Goal: Answer question/provide support: Share knowledge or assist other users

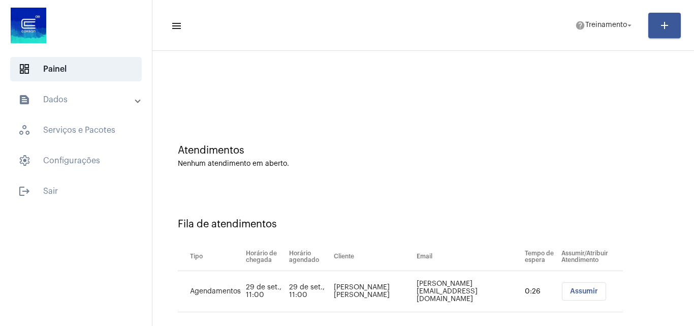
scroll to position [14, 0]
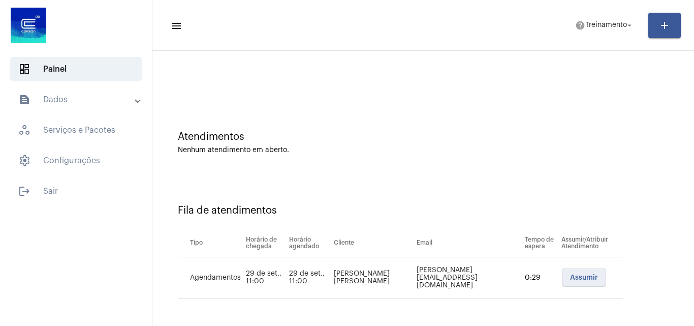
click at [579, 273] on button "Assumir" at bounding box center [584, 277] width 44 height 18
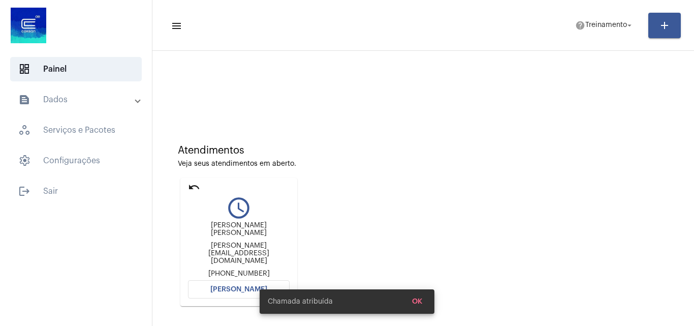
click at [236, 286] on span "[PERSON_NAME]" at bounding box center [238, 289] width 57 height 7
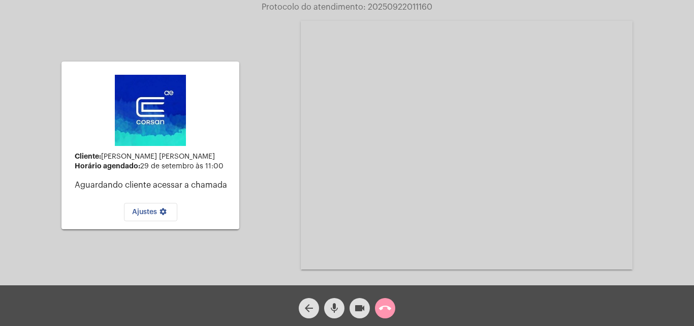
click at [382, 315] on span "call_end" at bounding box center [385, 308] width 12 height 20
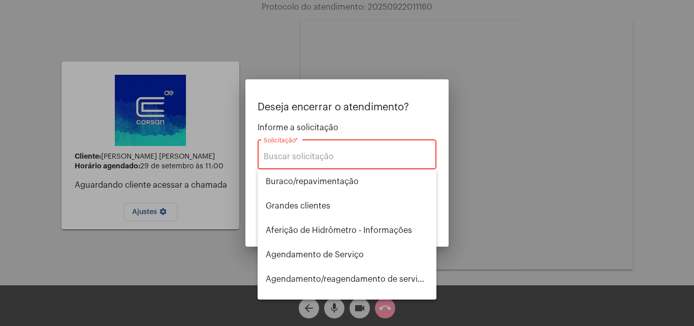
drag, startPoint x: 352, startPoint y: 316, endPoint x: 358, endPoint y: 314, distance: 6.3
click at [357, 314] on div at bounding box center [347, 163] width 694 height 326
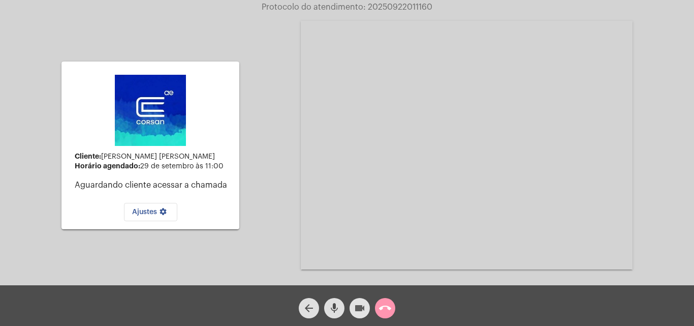
click at [358, 314] on mat-icon "videocam" at bounding box center [360, 308] width 12 height 12
click at [342, 310] on button "mic" at bounding box center [334, 308] width 20 height 20
click at [383, 307] on mat-icon "call_end" at bounding box center [385, 308] width 12 height 12
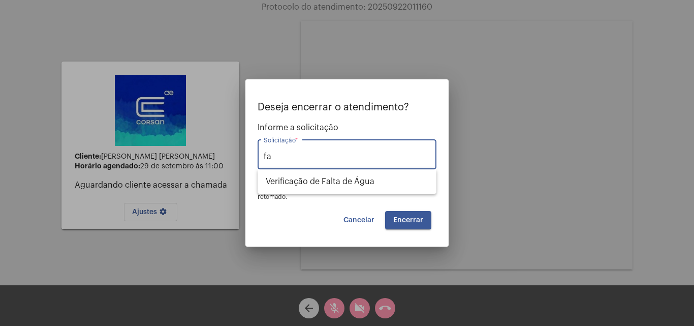
type input "f"
click at [424, 186] on span "Outros" at bounding box center [347, 181] width 163 height 24
type input "Outros"
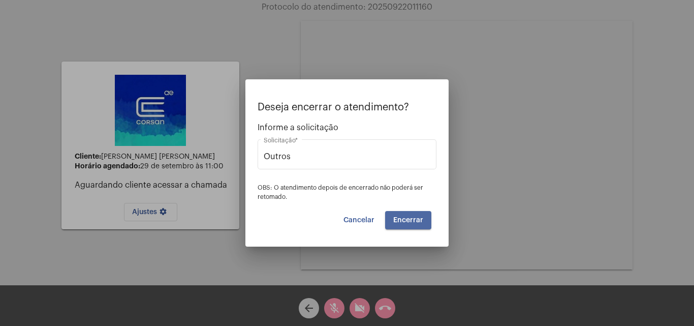
click at [408, 218] on span "Encerrar" at bounding box center [408, 219] width 30 height 7
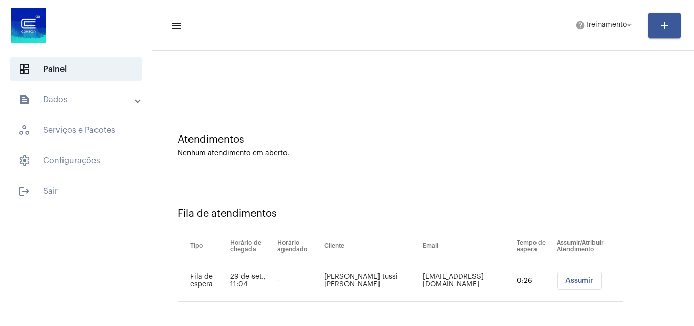
scroll to position [14, 0]
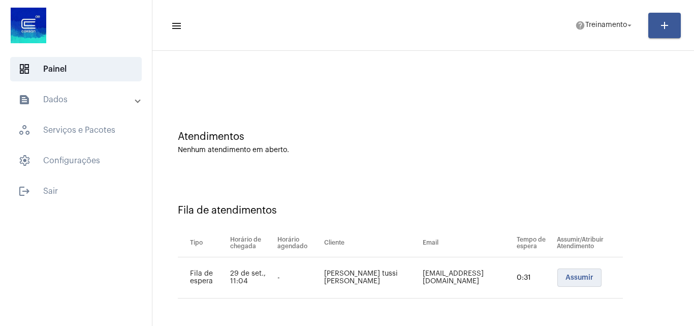
click at [565, 279] on span "Assumir" at bounding box center [579, 277] width 28 height 7
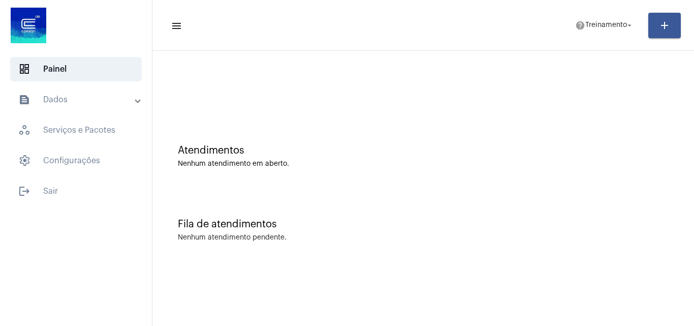
scroll to position [0, 0]
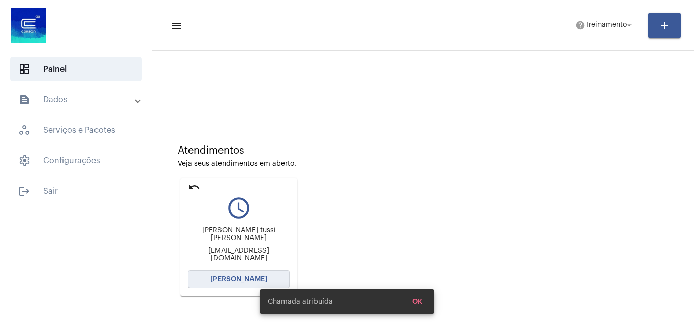
click at [259, 276] on span "[PERSON_NAME]" at bounding box center [238, 278] width 57 height 7
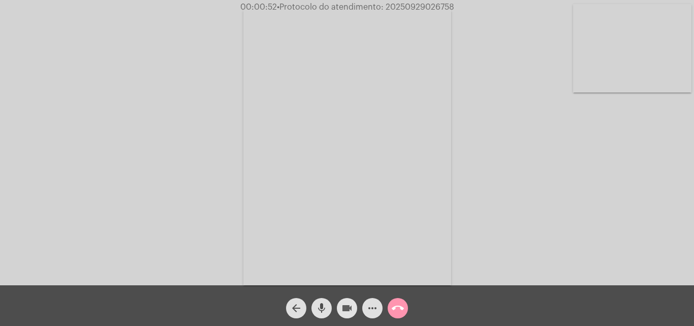
click at [352, 300] on span "videocam" at bounding box center [347, 308] width 12 height 20
click at [320, 313] on mat-icon "mic" at bounding box center [322, 308] width 12 height 12
click at [351, 304] on mat-icon "videocam_off" at bounding box center [347, 308] width 12 height 12
click at [328, 308] on button "mic_off" at bounding box center [321, 308] width 20 height 20
click at [373, 315] on span "more_horiz" at bounding box center [372, 308] width 12 height 20
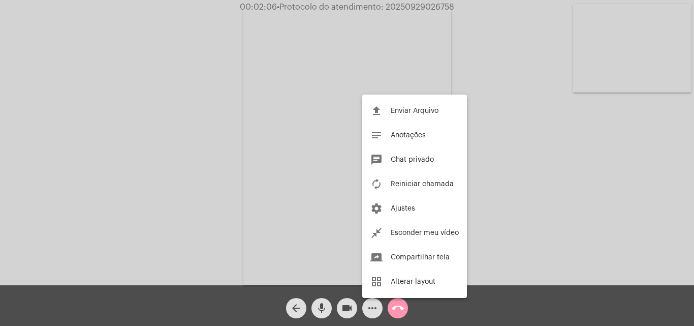
click at [539, 229] on div at bounding box center [347, 163] width 694 height 326
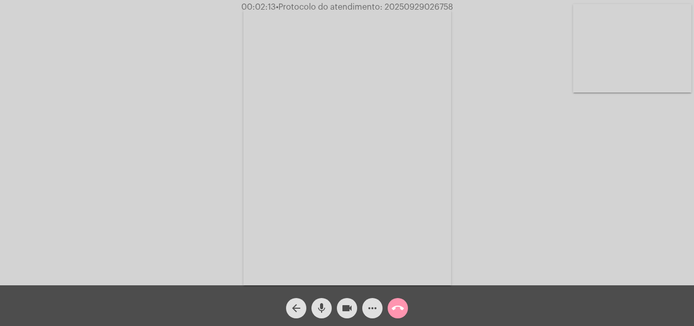
click at [374, 312] on mat-icon "more_horiz" at bounding box center [372, 308] width 12 height 12
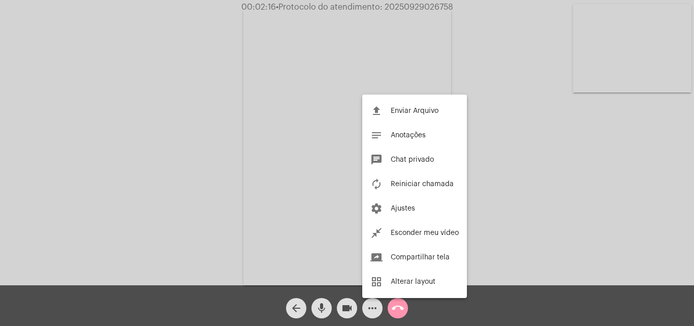
click at [481, 134] on div at bounding box center [347, 163] width 694 height 326
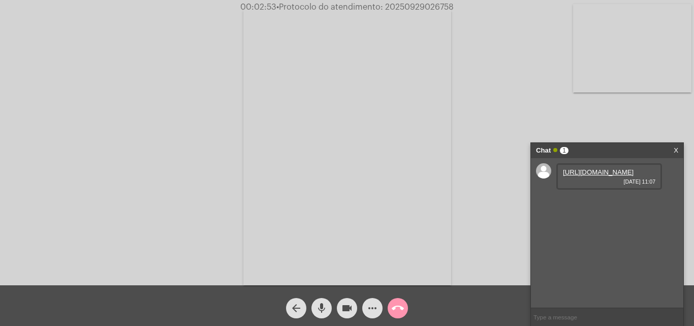
click at [611, 176] on link "[URL][DOMAIN_NAME]" at bounding box center [598, 172] width 71 height 8
click at [605, 205] on link "[URL][DOMAIN_NAME]" at bounding box center [598, 201] width 71 height 8
click at [349, 306] on mat-icon "videocam" at bounding box center [347, 308] width 12 height 12
click at [323, 311] on mat-icon "mic" at bounding box center [322, 308] width 12 height 12
click at [345, 307] on mat-icon "videocam_off" at bounding box center [347, 308] width 12 height 12
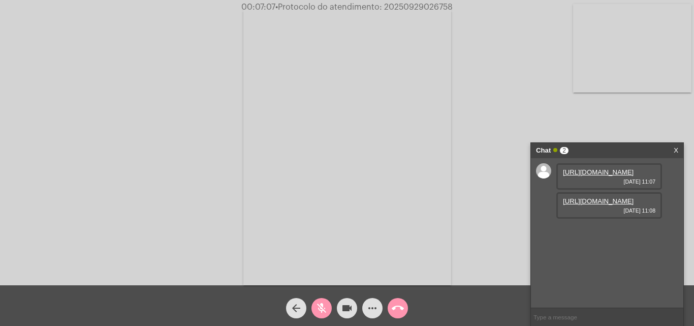
click at [320, 306] on mat-icon "mic_off" at bounding box center [322, 308] width 12 height 12
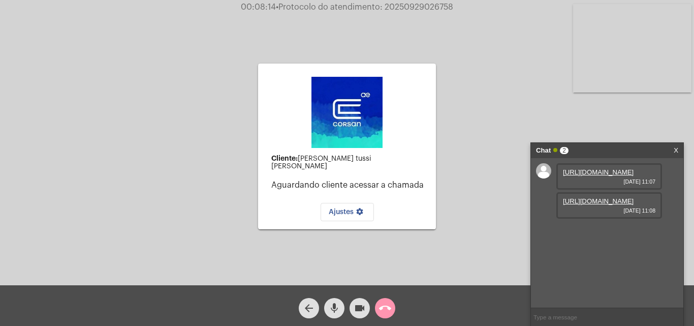
click at [362, 308] on mat-icon "videocam" at bounding box center [360, 308] width 12 height 12
click at [353, 310] on button "videocam_off" at bounding box center [360, 308] width 20 height 20
click at [388, 309] on mat-icon "call_end" at bounding box center [385, 308] width 12 height 12
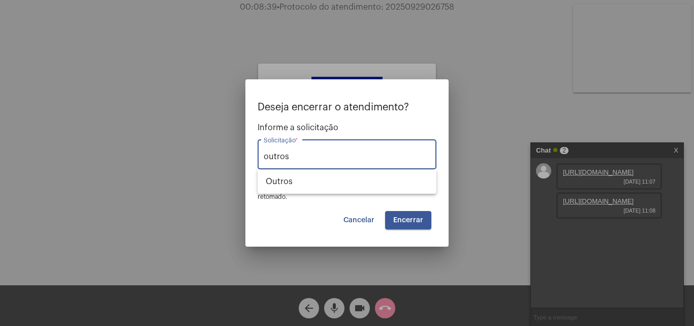
click at [408, 215] on button "Encerrar" at bounding box center [408, 220] width 46 height 18
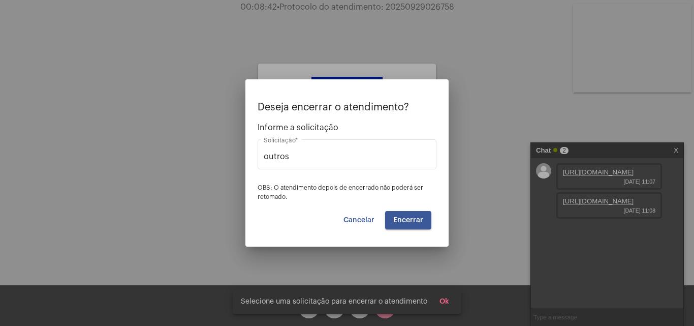
click at [358, 172] on div "outros Solicitação *" at bounding box center [347, 159] width 179 height 41
click at [357, 162] on div "outros Solicitação *" at bounding box center [347, 153] width 167 height 32
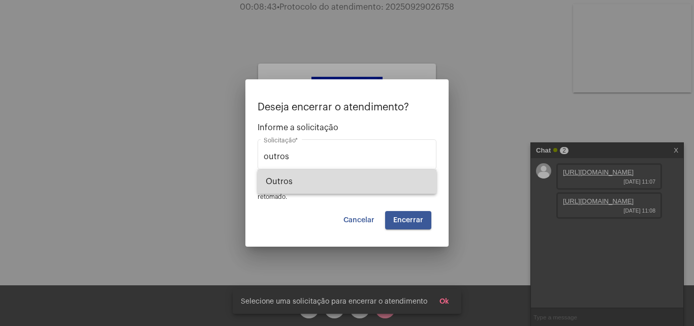
click at [342, 177] on span "Outros" at bounding box center [347, 181] width 163 height 24
type input "Outros"
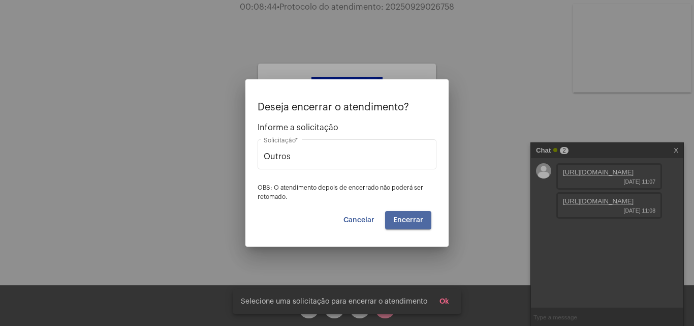
click at [411, 218] on span "Encerrar" at bounding box center [408, 219] width 30 height 7
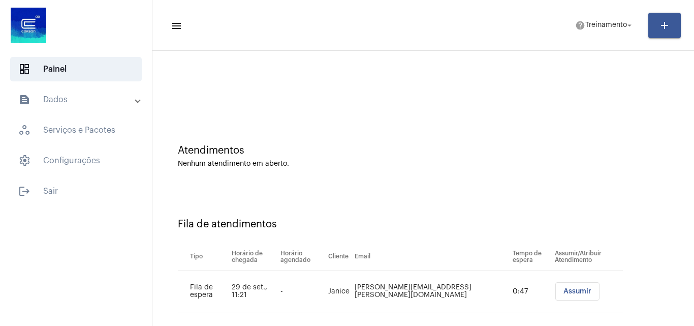
click at [555, 285] on button "Assumir" at bounding box center [577, 291] width 44 height 18
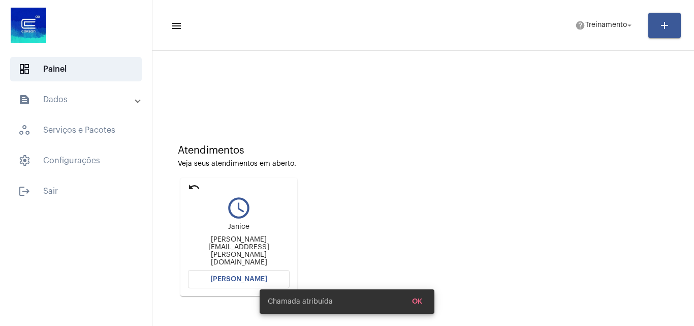
click at [255, 279] on div "Chamada atribuída OK" at bounding box center [346, 301] width 199 height 49
click at [251, 279] on div "Chamada atribuída OK" at bounding box center [346, 301] width 199 height 49
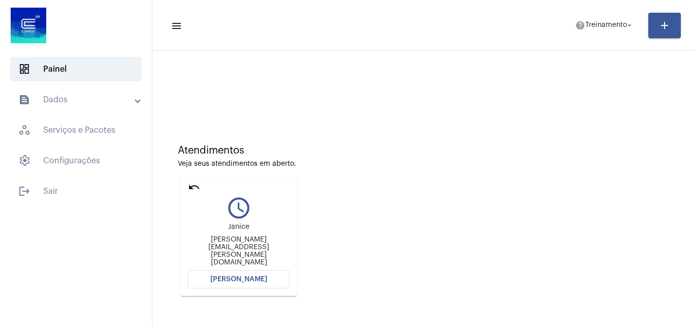
click at [256, 277] on span "[PERSON_NAME]" at bounding box center [238, 278] width 57 height 7
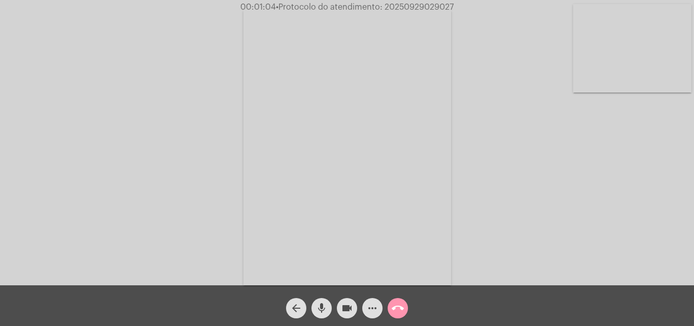
click at [353, 304] on button "videocam" at bounding box center [347, 308] width 20 height 20
click at [328, 307] on button "mic" at bounding box center [321, 308] width 20 height 20
click at [353, 309] on mat-icon "videocam_off" at bounding box center [347, 308] width 12 height 12
click at [325, 308] on mat-icon "mic_off" at bounding box center [322, 308] width 12 height 12
click at [344, 310] on mat-icon "videocam" at bounding box center [347, 308] width 12 height 12
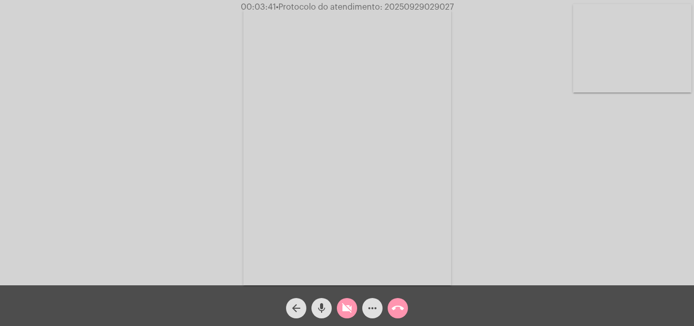
click at [326, 305] on mat-icon "mic" at bounding box center [322, 308] width 12 height 12
click at [351, 304] on mat-icon "videocam_off" at bounding box center [347, 308] width 12 height 12
click at [324, 305] on mat-icon "mic_off" at bounding box center [322, 308] width 12 height 12
click at [323, 305] on mat-icon "mic" at bounding box center [322, 308] width 12 height 12
click at [355, 311] on button "videocam" at bounding box center [347, 308] width 20 height 20
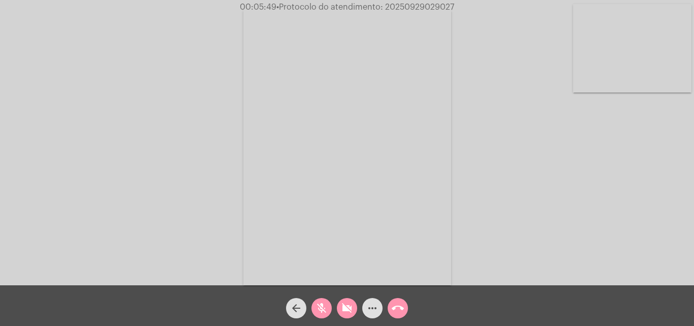
click at [344, 302] on mat-icon "videocam_off" at bounding box center [347, 308] width 12 height 12
click at [324, 312] on mat-icon "mic_off" at bounding box center [322, 308] width 12 height 12
click at [329, 309] on button "mic" at bounding box center [321, 308] width 20 height 20
click at [353, 308] on mat-icon "videocam" at bounding box center [347, 308] width 12 height 12
click at [396, 308] on mat-icon "call_end" at bounding box center [398, 308] width 12 height 12
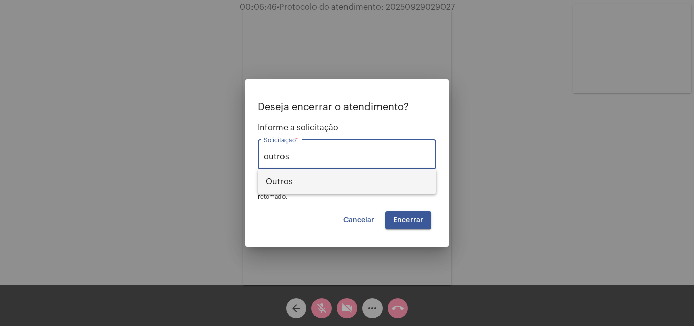
click at [336, 175] on span "Outros" at bounding box center [347, 181] width 163 height 24
type input "Outros"
click at [412, 222] on span "Encerrar" at bounding box center [408, 219] width 30 height 7
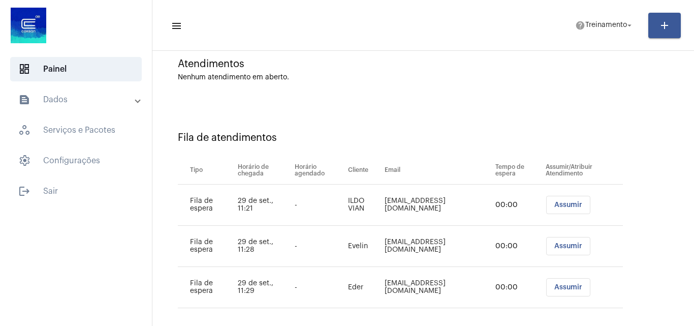
scroll to position [96, 0]
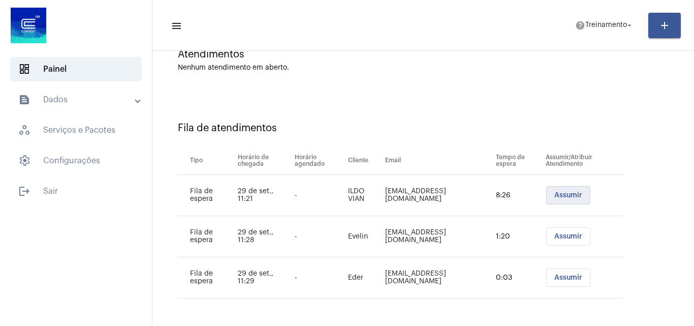
click at [557, 194] on span "Assumir" at bounding box center [568, 195] width 28 height 7
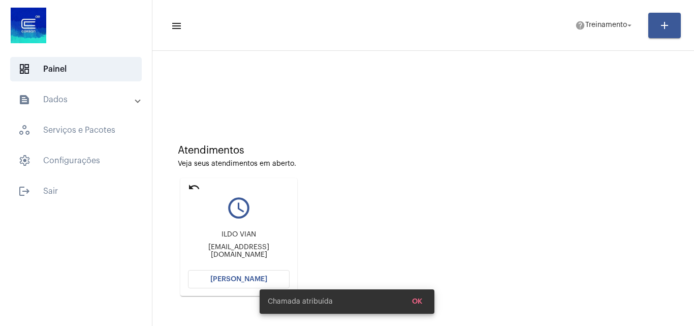
click at [250, 276] on span "[PERSON_NAME]" at bounding box center [238, 278] width 57 height 7
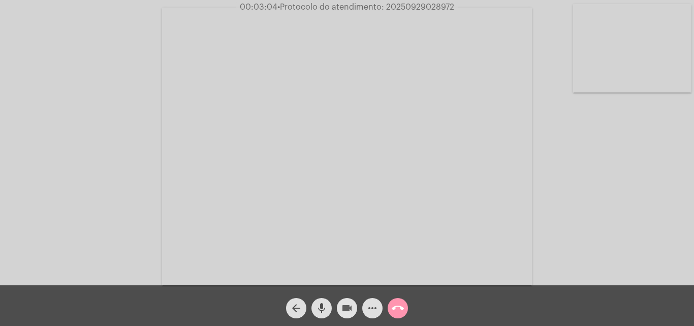
click at [342, 306] on mat-icon "videocam" at bounding box center [347, 308] width 12 height 12
click at [323, 310] on mat-icon "mic" at bounding box center [322, 308] width 12 height 12
click at [350, 313] on mat-icon "videocam_off" at bounding box center [347, 308] width 12 height 12
click at [319, 301] on span "mic_off" at bounding box center [322, 308] width 12 height 20
click at [349, 315] on span "videocam" at bounding box center [347, 308] width 12 height 20
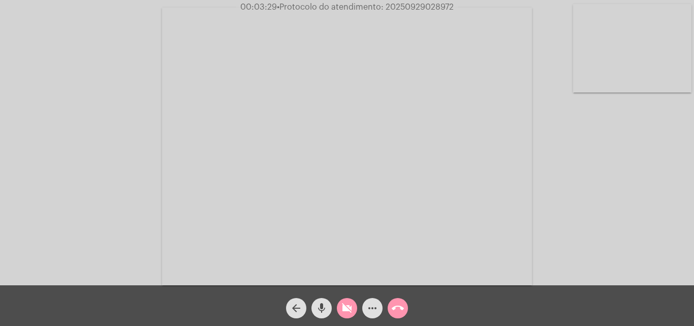
click at [325, 314] on span "mic" at bounding box center [322, 308] width 12 height 20
click at [349, 302] on mat-icon "videocam_off" at bounding box center [347, 308] width 12 height 12
click at [325, 307] on mat-icon "mic_off" at bounding box center [322, 308] width 12 height 12
click at [344, 314] on mat-icon "videocam" at bounding box center [347, 308] width 12 height 12
click at [344, 314] on mat-icon "videocam_off" at bounding box center [347, 308] width 12 height 12
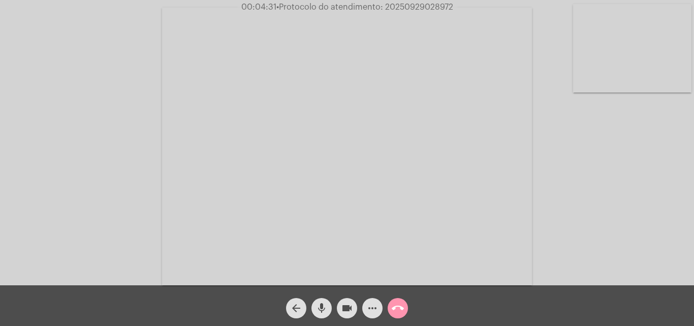
click at [344, 313] on mat-icon "videocam" at bounding box center [347, 308] width 12 height 12
click at [326, 310] on mat-icon "mic" at bounding box center [322, 308] width 12 height 12
click at [344, 312] on mat-icon "videocam_off" at bounding box center [347, 308] width 12 height 12
click at [325, 309] on mat-icon "mic_off" at bounding box center [322, 308] width 12 height 12
click at [319, 313] on mat-icon "mic" at bounding box center [322, 308] width 12 height 12
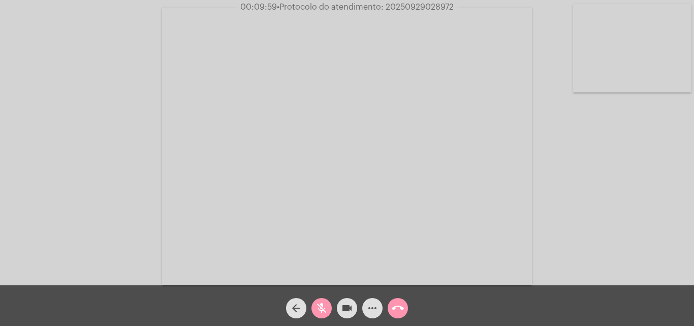
click at [342, 312] on mat-icon "videocam" at bounding box center [347, 308] width 12 height 12
click at [320, 307] on mat-icon "mic_off" at bounding box center [322, 308] width 12 height 12
click at [351, 312] on mat-icon "videocam_off" at bounding box center [347, 308] width 12 height 12
click at [329, 309] on button "mic" at bounding box center [321, 308] width 20 height 20
click at [340, 310] on button "videocam" at bounding box center [347, 308] width 20 height 20
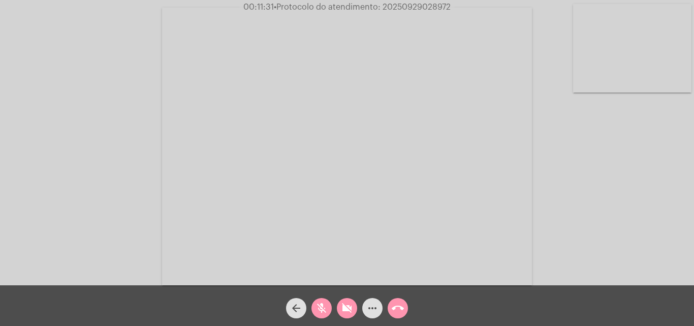
click at [342, 304] on mat-icon "videocam_off" at bounding box center [347, 308] width 12 height 12
click at [331, 306] on button "mic_off" at bounding box center [321, 308] width 20 height 20
click at [321, 308] on mat-icon "mic" at bounding box center [322, 308] width 12 height 12
click at [341, 313] on mat-icon "videocam" at bounding box center [347, 308] width 12 height 12
click at [324, 303] on mat-icon "mic_off" at bounding box center [322, 308] width 12 height 12
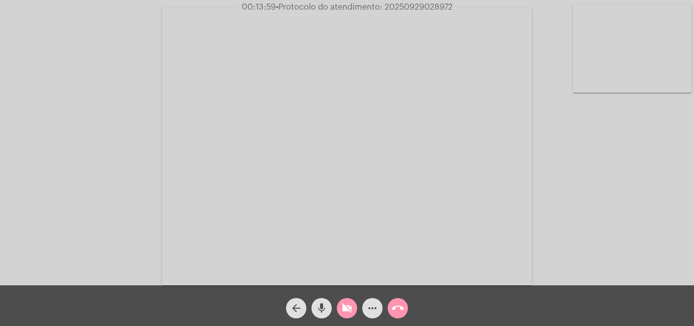
click at [344, 306] on mat-icon "videocam_off" at bounding box center [347, 308] width 12 height 12
click at [317, 311] on mat-icon "mic" at bounding box center [322, 308] width 12 height 12
click at [321, 309] on mat-icon "mic_off" at bounding box center [322, 308] width 12 height 12
click at [327, 313] on mat-icon "mic" at bounding box center [322, 308] width 12 height 12
click at [344, 311] on mat-icon "videocam" at bounding box center [347, 308] width 12 height 12
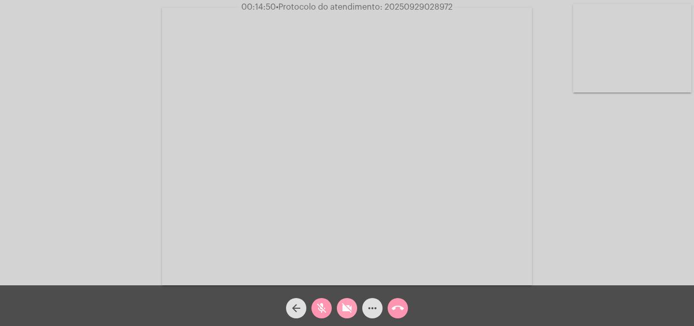
click at [345, 310] on mat-icon "videocam_off" at bounding box center [347, 308] width 12 height 12
click at [326, 310] on mat-icon "mic_off" at bounding box center [322, 308] width 12 height 12
click at [314, 311] on button "mic" at bounding box center [321, 308] width 20 height 20
click at [339, 310] on button "videocam" at bounding box center [347, 308] width 20 height 20
click at [402, 309] on mat-icon "call_end" at bounding box center [398, 308] width 12 height 12
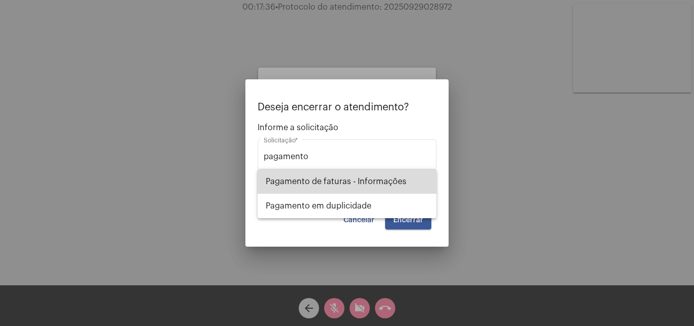
click at [401, 180] on span "Pagamento de faturas - Informações" at bounding box center [347, 181] width 163 height 24
type input "Pagamento de faturas - Informações"
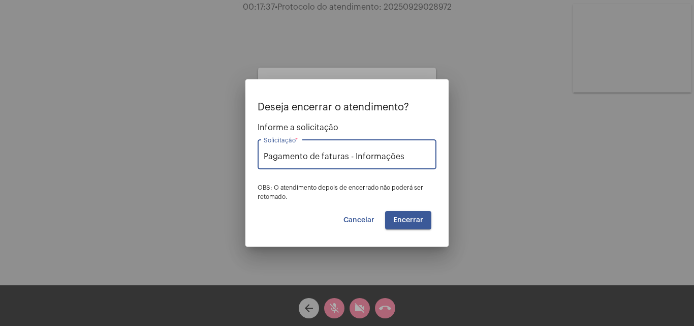
click at [417, 222] on span "Encerrar" at bounding box center [408, 219] width 30 height 7
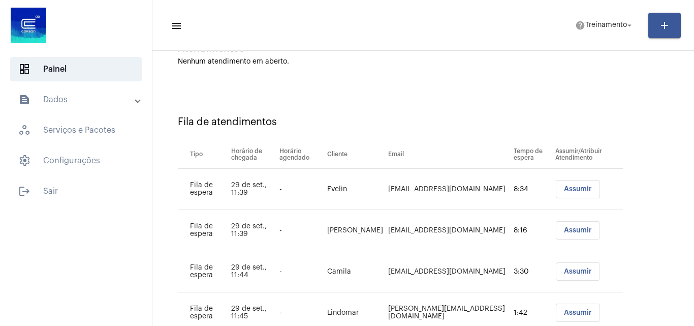
scroll to position [137, 0]
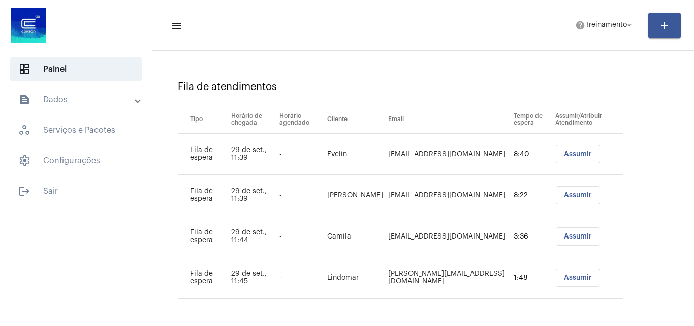
click at [559, 160] on button "Assumir" at bounding box center [578, 154] width 44 height 18
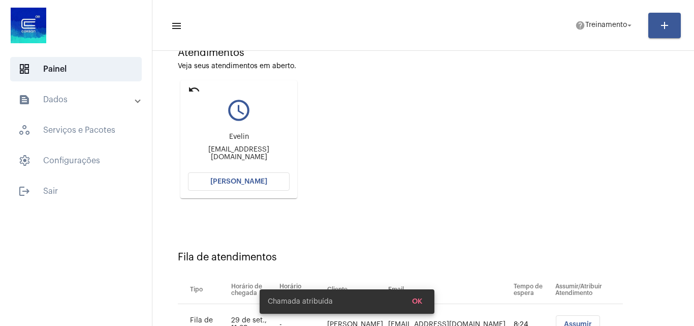
scroll to position [102, 0]
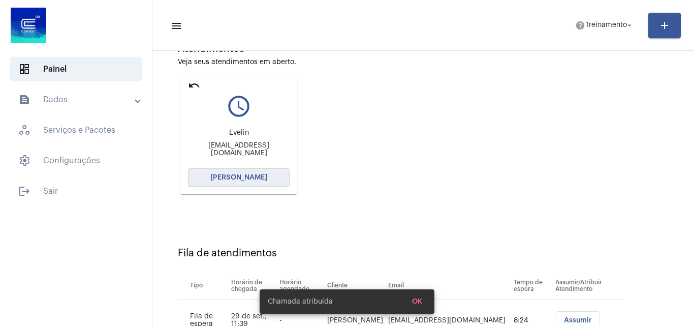
click at [223, 185] on button "[PERSON_NAME]" at bounding box center [239, 177] width 102 height 18
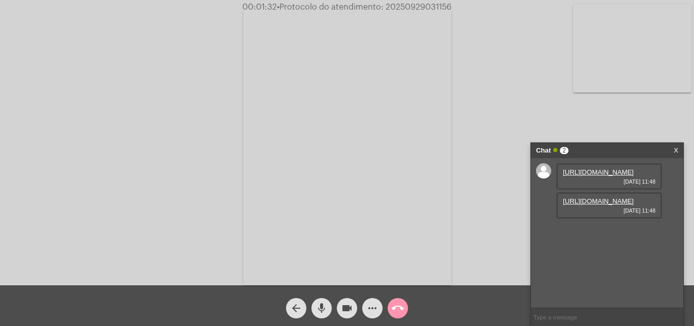
click at [622, 205] on link "[URL][DOMAIN_NAME]" at bounding box center [598, 201] width 71 height 8
click at [677, 151] on link "X" at bounding box center [676, 150] width 5 height 15
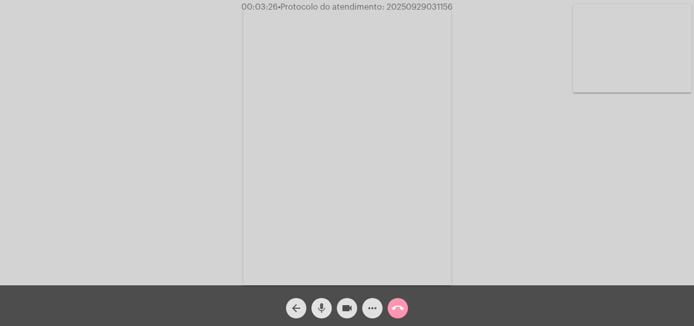
click at [321, 314] on span "mic" at bounding box center [322, 308] width 12 height 20
click at [345, 312] on mat-icon "videocam" at bounding box center [347, 308] width 12 height 12
click at [395, 302] on mat-icon "call_end" at bounding box center [398, 308] width 12 height 12
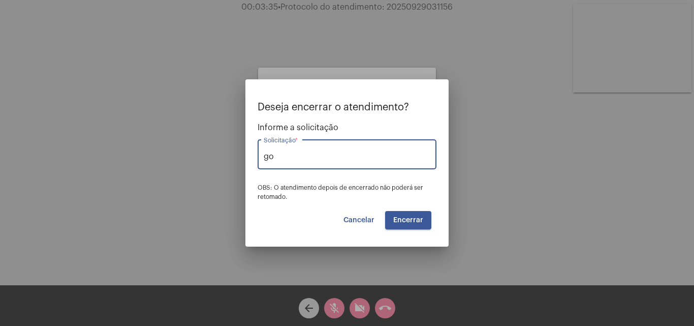
type input "g"
click at [314, 182] on span "Outros" at bounding box center [347, 181] width 163 height 24
type input "Outros"
click at [412, 233] on mat-dialog-container "Deseja encerrar o atendimento? Informe a solicitação Outros Solicitação * OBS: …" at bounding box center [346, 162] width 203 height 167
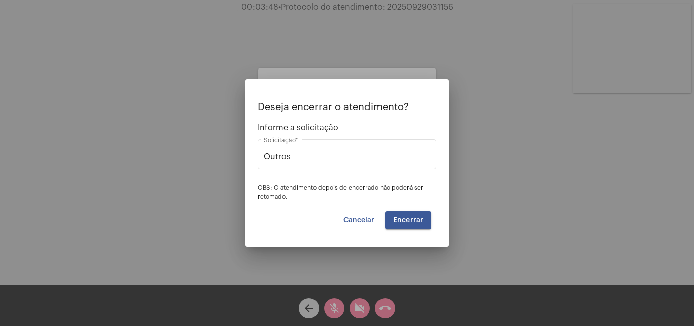
click at [412, 229] on mat-dialog-container "Deseja encerrar o atendimento? Informe a solicitação Outros Solicitação * OBS: …" at bounding box center [346, 162] width 203 height 167
click at [412, 225] on button "Encerrar" at bounding box center [408, 220] width 46 height 18
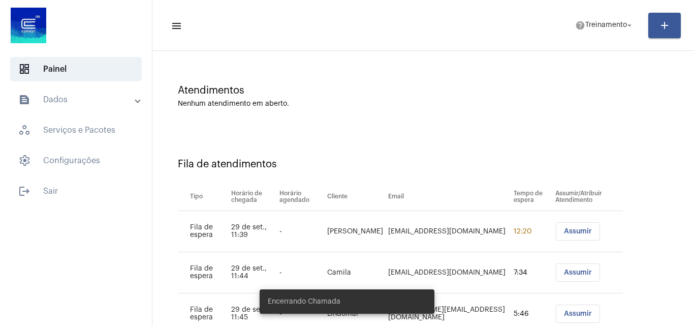
scroll to position [96, 0]
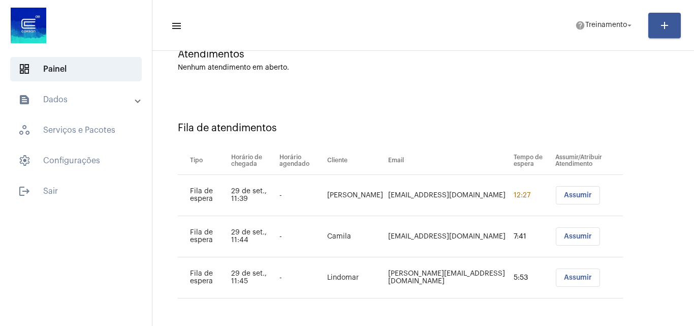
click at [564, 197] on span "Assumir" at bounding box center [578, 195] width 28 height 7
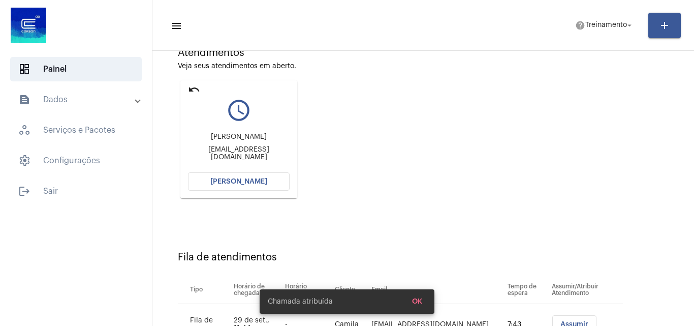
scroll to position [102, 0]
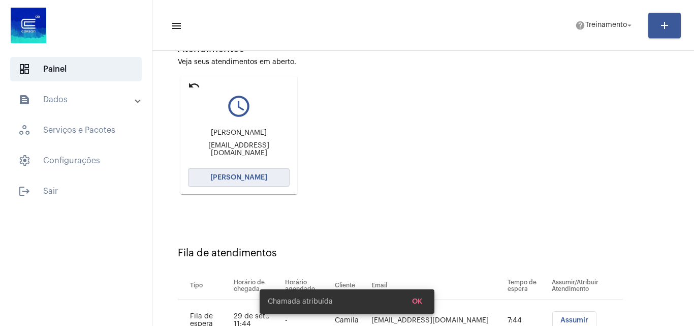
click at [245, 172] on button "[PERSON_NAME]" at bounding box center [239, 177] width 102 height 18
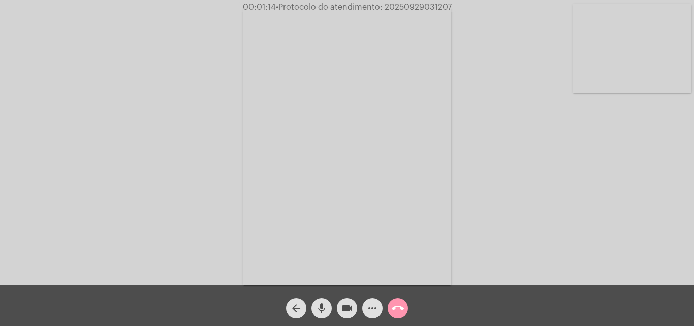
click at [350, 307] on mat-icon "videocam" at bounding box center [347, 308] width 12 height 12
click at [330, 310] on button "mic" at bounding box center [321, 308] width 20 height 20
click at [351, 313] on mat-icon "videocam_off" at bounding box center [347, 308] width 12 height 12
click at [326, 307] on mat-icon "mic_off" at bounding box center [322, 308] width 12 height 12
click at [346, 310] on mat-icon "videocam" at bounding box center [347, 308] width 12 height 12
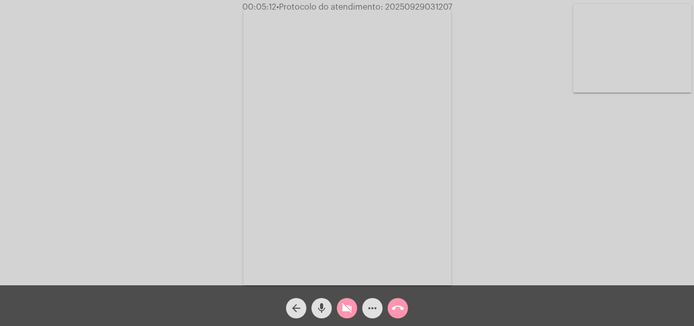
click at [331, 308] on button "mic" at bounding box center [321, 308] width 20 height 20
click at [333, 305] on div "mic_off" at bounding box center [321, 305] width 25 height 25
click at [340, 310] on button "videocam_off" at bounding box center [347, 308] width 20 height 20
click at [316, 308] on mat-icon "mic" at bounding box center [322, 308] width 12 height 12
click at [350, 311] on mat-icon "videocam" at bounding box center [347, 308] width 12 height 12
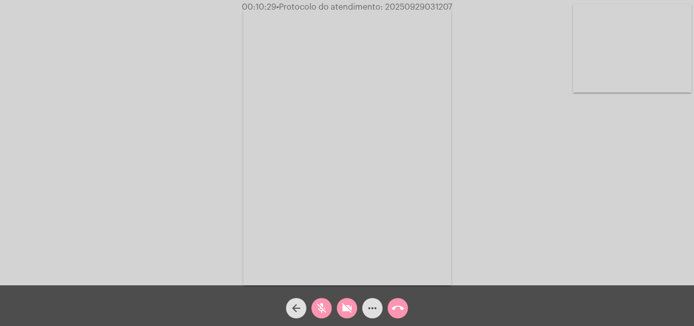
click at [394, 309] on mat-icon "call_end" at bounding box center [398, 308] width 12 height 12
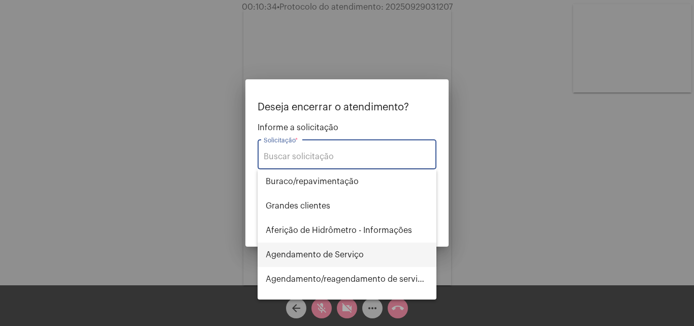
click at [340, 248] on span "Agendamento de Serviço" at bounding box center [347, 254] width 163 height 24
type input "Agendamento de Serviço"
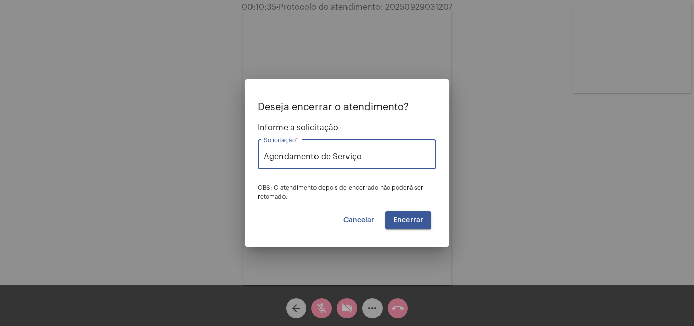
click at [413, 216] on span "Encerrar" at bounding box center [408, 219] width 30 height 7
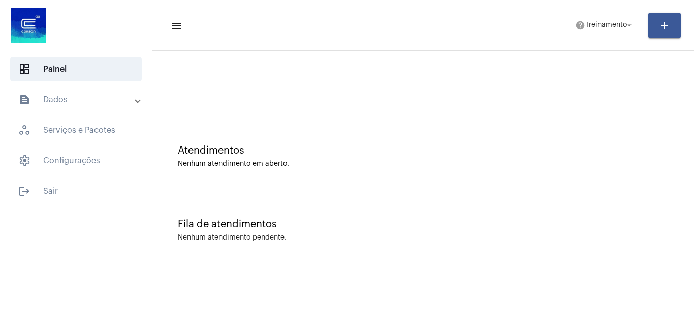
click at [82, 99] on mat-panel-title "text_snippet_outlined Dados" at bounding box center [76, 99] width 117 height 12
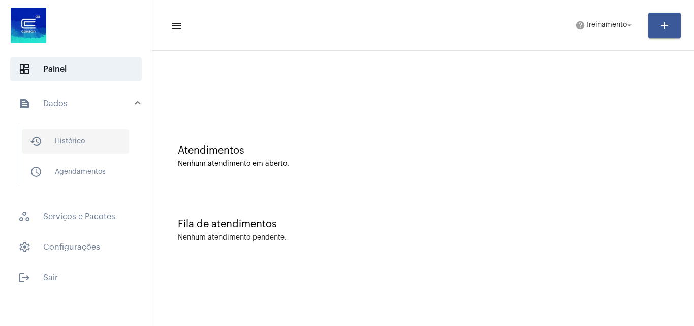
click at [73, 141] on span "history_outlined Histórico" at bounding box center [75, 141] width 107 height 24
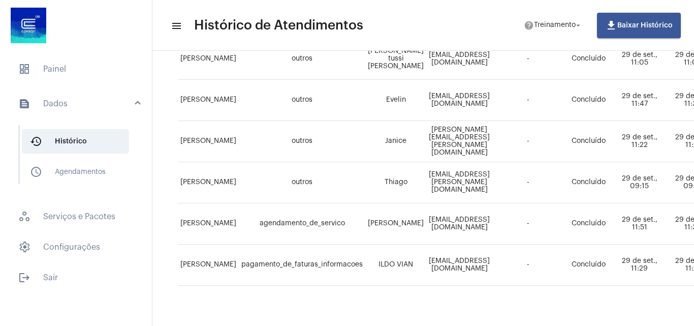
scroll to position [230, 0]
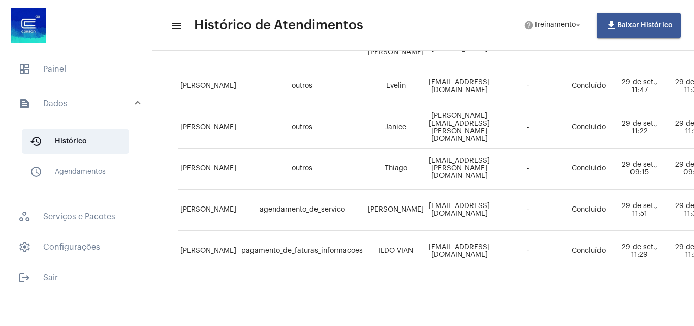
click at [492, 212] on td "[EMAIL_ADDRESS][DOMAIN_NAME]" at bounding box center [459, 210] width 66 height 41
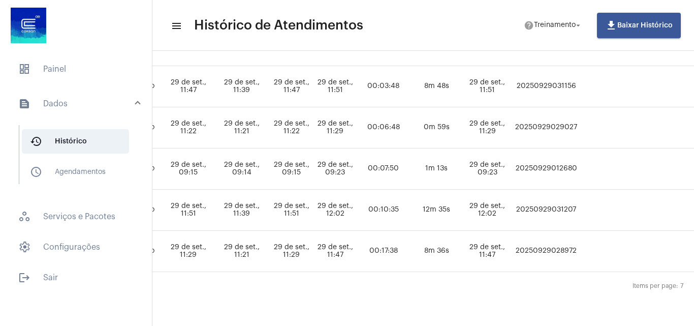
scroll to position [230, 463]
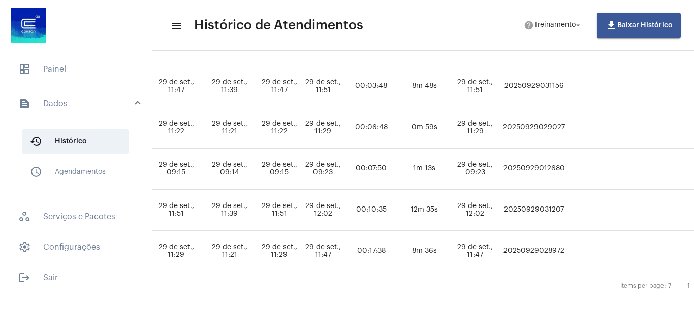
drag, startPoint x: 552, startPoint y: 200, endPoint x: 623, endPoint y: 207, distance: 71.4
click at [623, 207] on tr "[PERSON_NAME] agendamento_de_servico [PERSON_NAME] [PERSON_NAME][EMAIL_ADDRESS]…" at bounding box center [243, 210] width 1058 height 41
copy td "20250929031207"
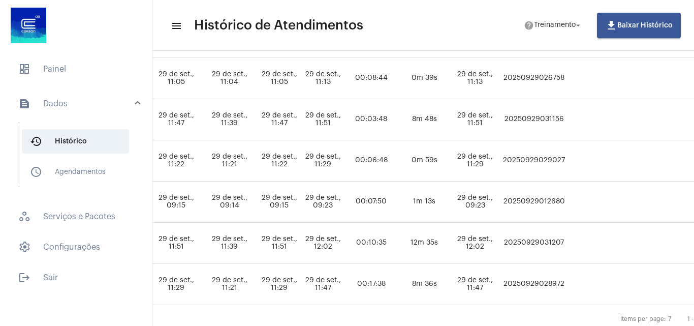
scroll to position [128, 463]
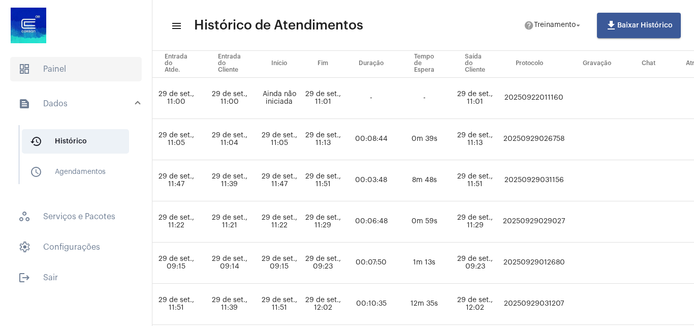
click at [35, 70] on span "dashboard Painel" at bounding box center [76, 69] width 132 height 24
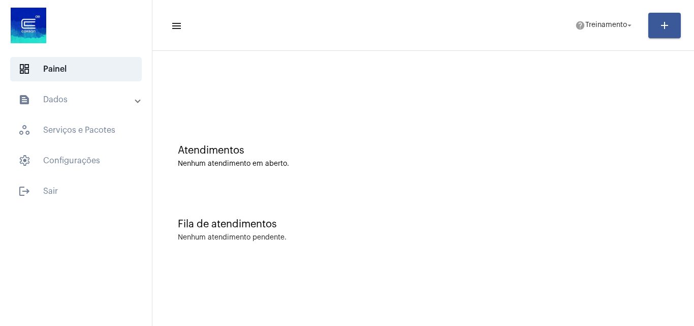
click at [93, 103] on mat-panel-title "text_snippet_outlined Dados" at bounding box center [76, 99] width 117 height 12
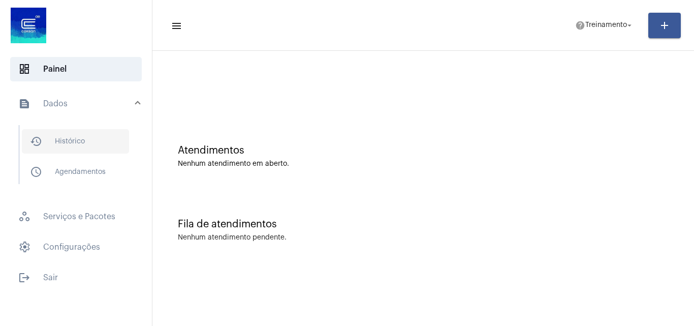
click at [92, 149] on span "history_outlined Histórico" at bounding box center [75, 141] width 107 height 24
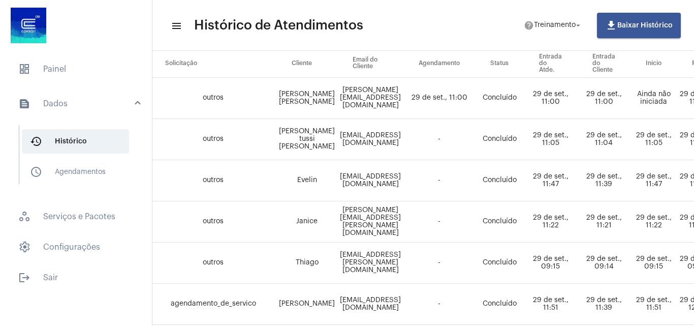
scroll to position [128, 58]
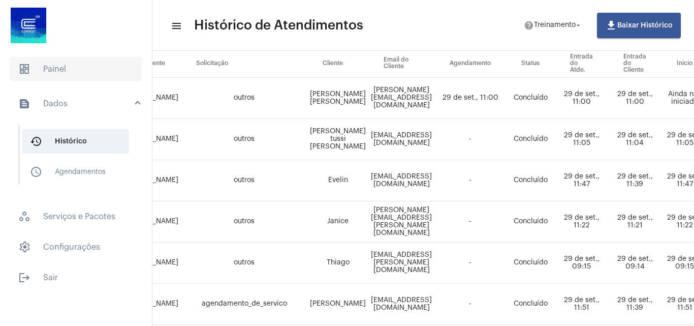
click at [37, 71] on span "dashboard Painel" at bounding box center [76, 69] width 132 height 24
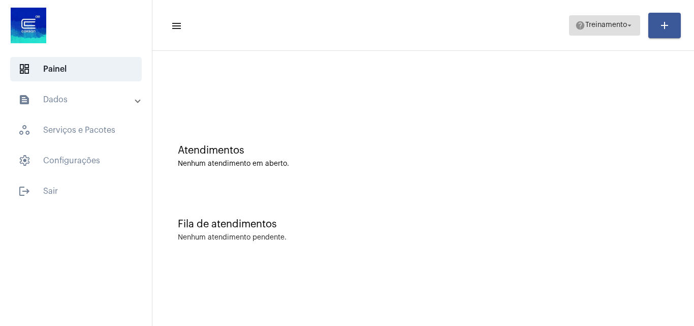
click at [619, 27] on span "Treinamento" at bounding box center [606, 25] width 42 height 7
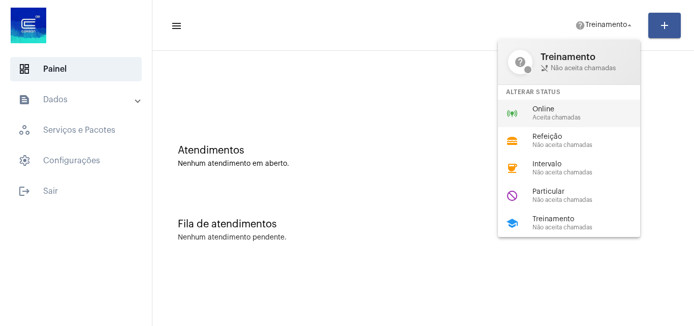
click at [538, 112] on span "Online" at bounding box center [590, 110] width 116 height 8
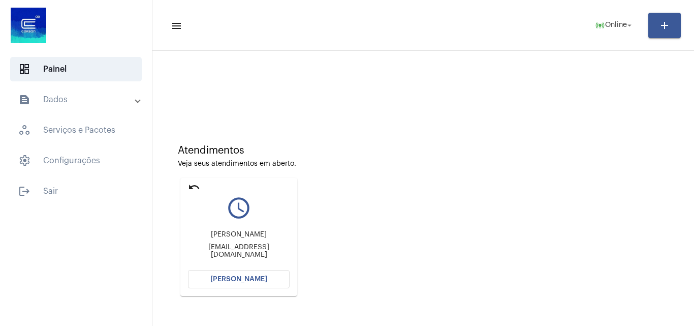
click at [251, 276] on span "[PERSON_NAME]" at bounding box center [238, 278] width 57 height 7
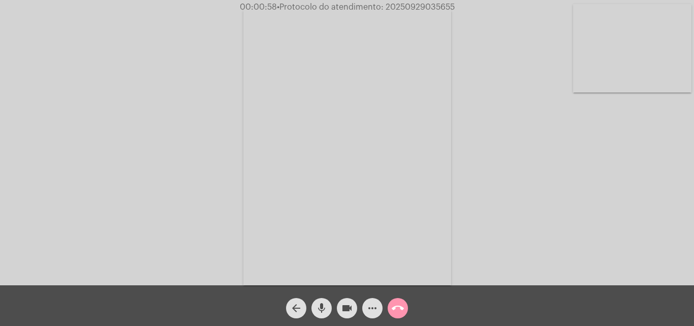
click at [353, 307] on button "videocam" at bounding box center [347, 308] width 20 height 20
click at [318, 309] on mat-icon "mic" at bounding box center [322, 308] width 12 height 12
click at [347, 304] on mat-icon "videocam_off" at bounding box center [347, 308] width 12 height 12
click at [325, 314] on mat-icon "mic_off" at bounding box center [322, 308] width 12 height 12
click at [375, 306] on mat-icon "more_horiz" at bounding box center [372, 308] width 12 height 12
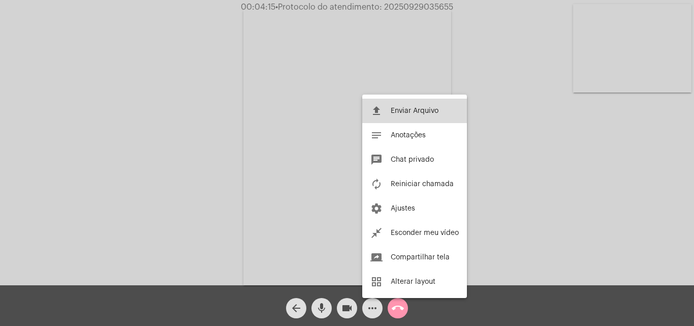
click at [415, 107] on span "Enviar Arquivo" at bounding box center [415, 110] width 48 height 7
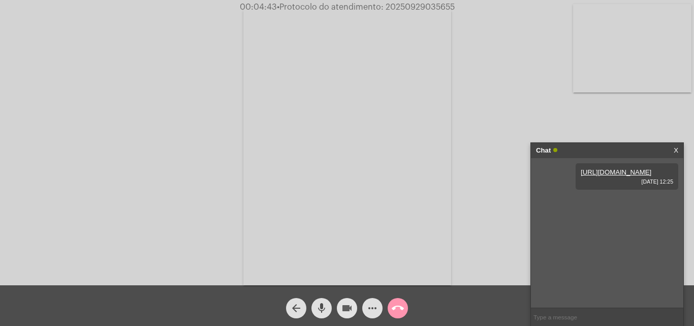
click at [349, 312] on mat-icon "videocam" at bounding box center [347, 308] width 12 height 12
click at [325, 307] on mat-icon "mic" at bounding box center [322, 308] width 12 height 12
click at [350, 301] on span "videocam_off" at bounding box center [347, 308] width 12 height 20
click at [315, 309] on button "mic_off" at bounding box center [321, 308] width 20 height 20
click at [674, 148] on link "X" at bounding box center [676, 150] width 5 height 15
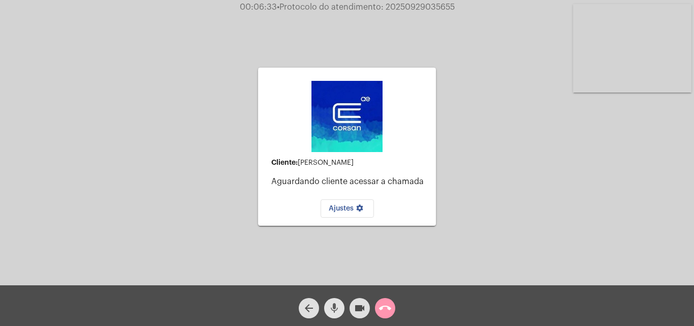
click at [342, 310] on button "mic" at bounding box center [334, 308] width 20 height 20
click at [359, 314] on mat-icon "videocam" at bounding box center [360, 308] width 12 height 12
click at [387, 309] on mat-icon "call_end" at bounding box center [385, 308] width 12 height 12
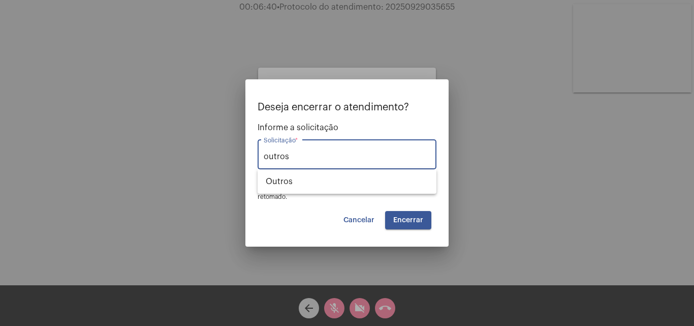
click at [397, 227] on button "Encerrar" at bounding box center [408, 220] width 46 height 18
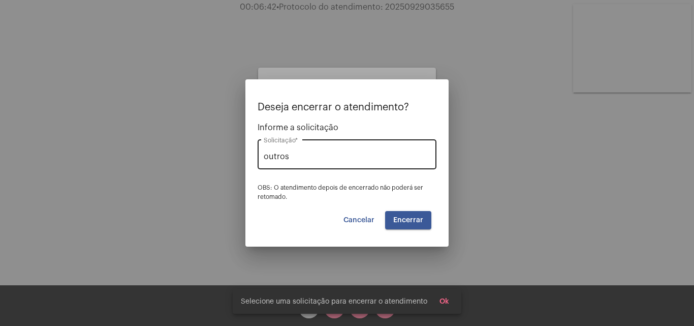
click at [372, 161] on div "outros Solicitação *" at bounding box center [347, 153] width 167 height 32
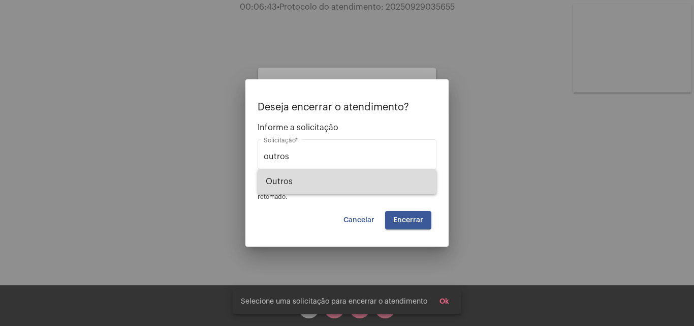
click at [361, 179] on span "Outros" at bounding box center [347, 181] width 163 height 24
type input "Outros"
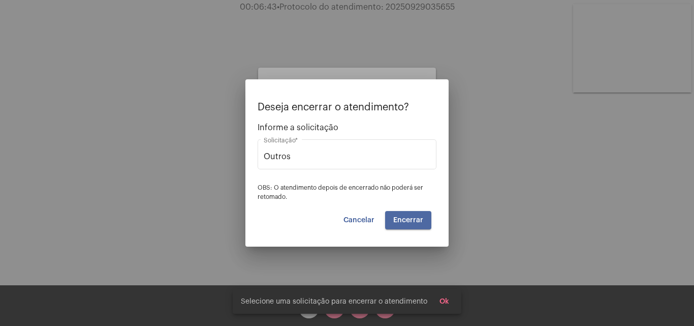
click at [420, 228] on button "Encerrar" at bounding box center [408, 220] width 46 height 18
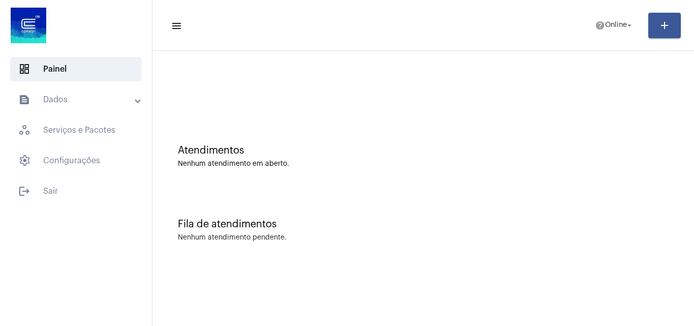
click at [39, 91] on mat-expansion-panel-header "text_snippet_outlined Dados" at bounding box center [79, 99] width 146 height 24
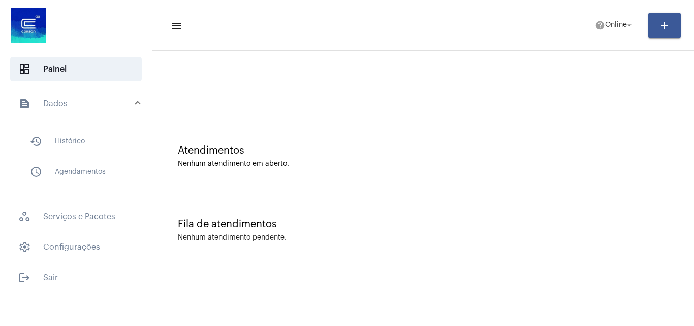
click at [62, 88] on mat-expansion-panel-header "text_snippet_outlined Dados" at bounding box center [79, 103] width 146 height 33
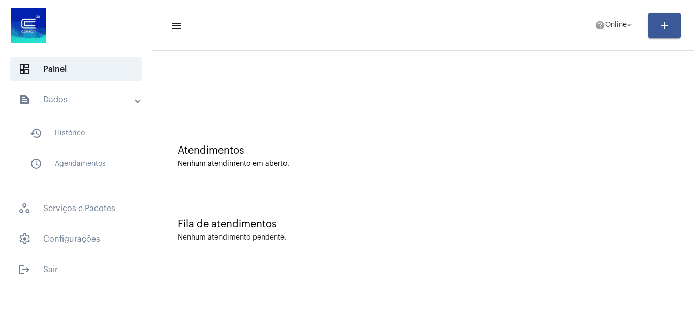
click at [72, 101] on mat-panel-title "text_snippet_outlined Dados" at bounding box center [76, 99] width 117 height 12
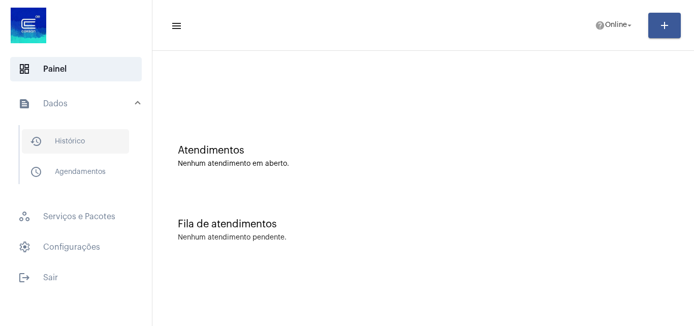
click at [80, 133] on span "history_outlined Histórico" at bounding box center [75, 141] width 107 height 24
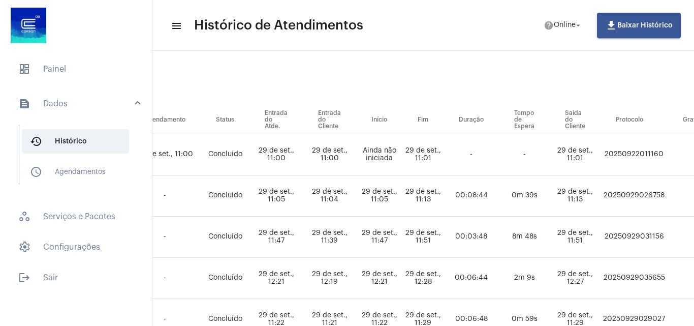
scroll to position [68, 363]
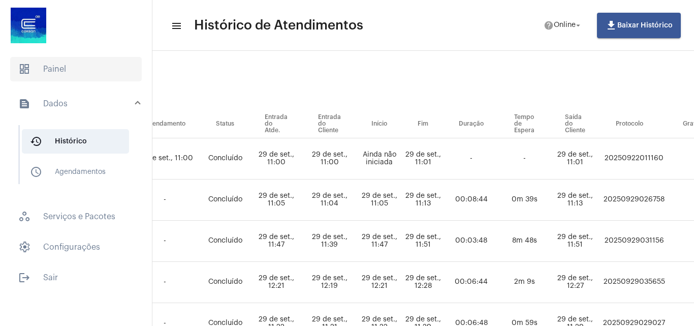
click at [42, 74] on span "dashboard Painel" at bounding box center [76, 69] width 132 height 24
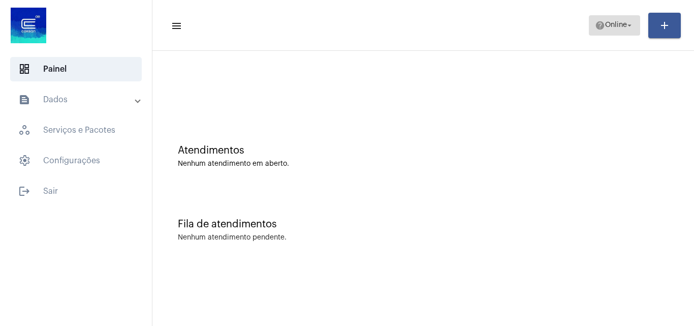
click at [625, 20] on span "help Online arrow_drop_down" at bounding box center [614, 25] width 39 height 18
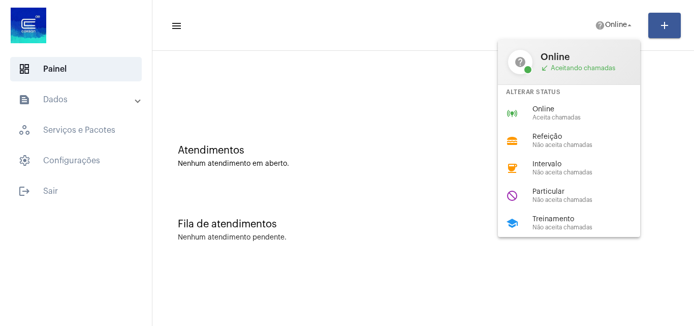
click at [425, 189] on div at bounding box center [347, 163] width 694 height 326
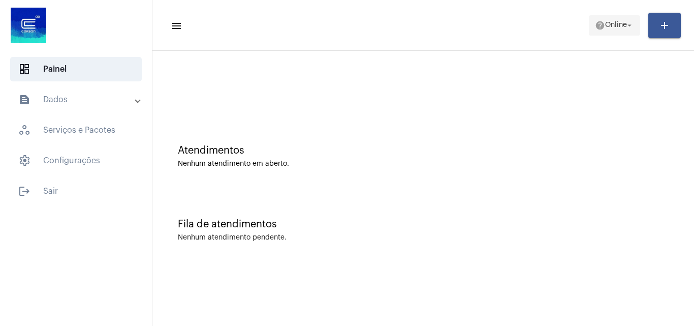
click at [612, 23] on span "Online" at bounding box center [616, 25] width 22 height 7
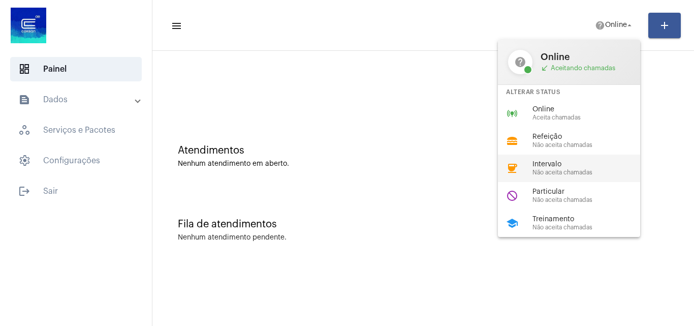
click at [568, 161] on span "Intervalo" at bounding box center [590, 165] width 116 height 8
